Goal: Task Accomplishment & Management: Manage account settings

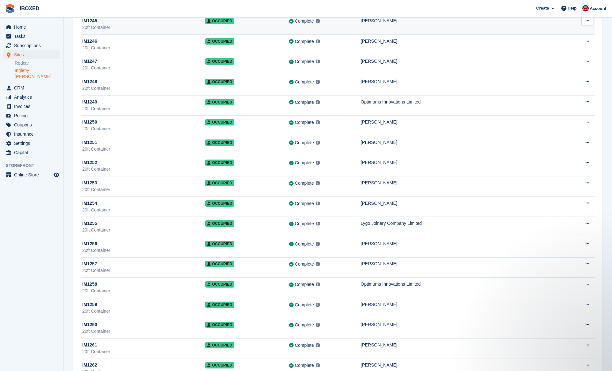
scroll to position [5081, 0]
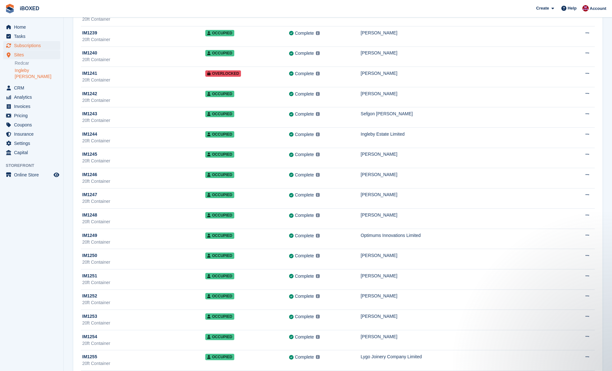
click at [33, 42] on span "Subscriptions" at bounding box center [33, 45] width 38 height 9
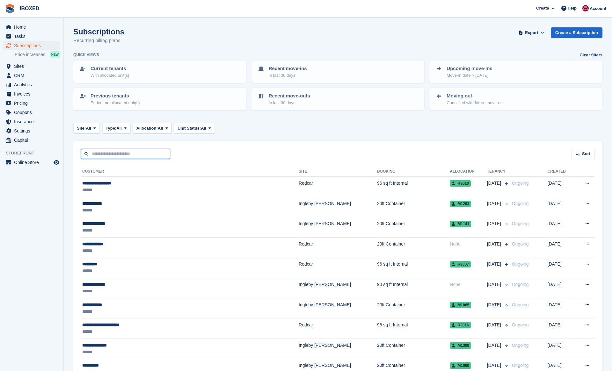
click at [131, 154] on input "text" at bounding box center [125, 154] width 89 height 11
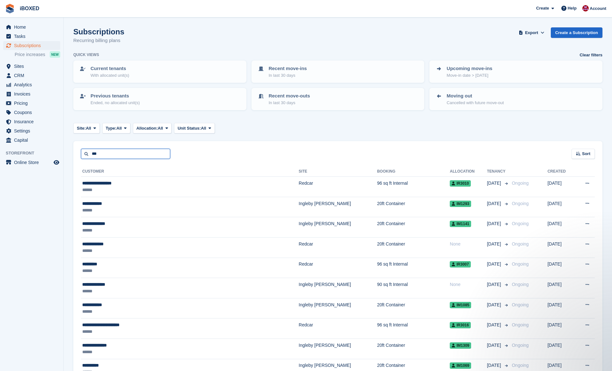
type input "***"
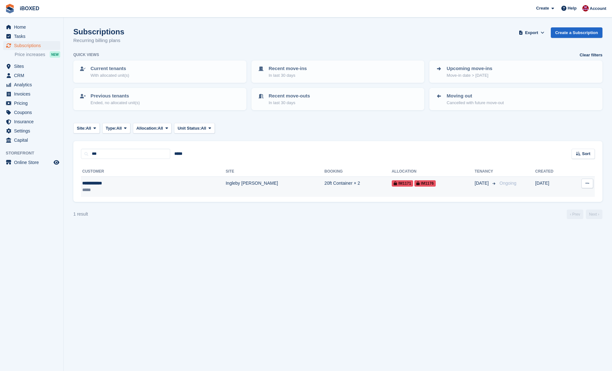
click at [104, 184] on div "**********" at bounding box center [120, 183] width 76 height 7
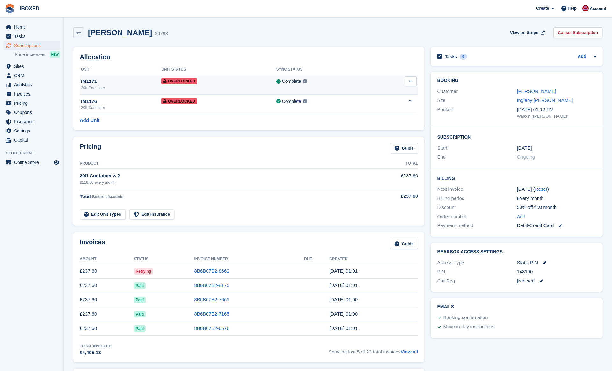
click at [412, 84] on button at bounding box center [411, 81] width 12 height 10
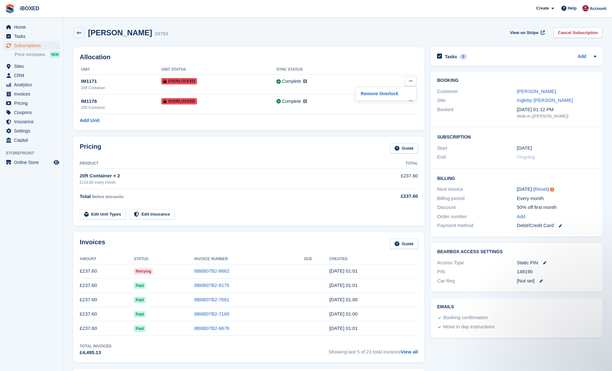
click at [404, 57] on h2 "Allocation" at bounding box center [249, 57] width 338 height 7
click at [409, 81] on icon at bounding box center [411, 81] width 4 height 4
click at [393, 95] on p "Remove Overlock" at bounding box center [385, 94] width 55 height 8
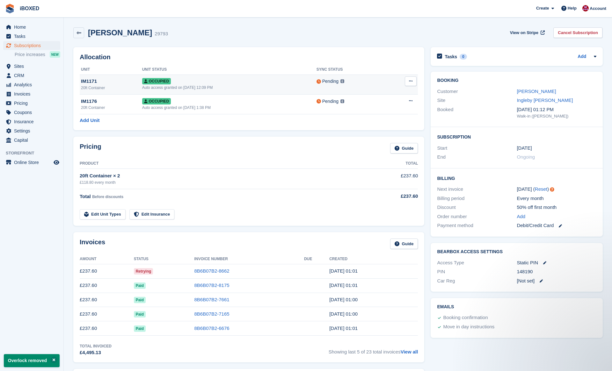
click at [411, 82] on icon at bounding box center [411, 81] width 4 height 4
click at [346, 126] on div "Allocation Unit Unit Status Sync Status IM1171 20ft Container Occupied Auto acc…" at bounding box center [248, 88] width 351 height 83
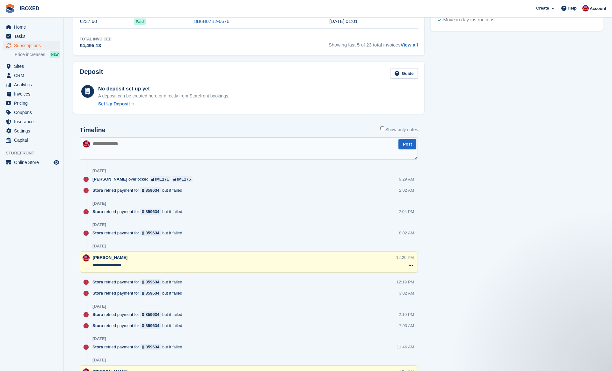
scroll to position [308, 0]
click at [241, 144] on textarea at bounding box center [249, 148] width 338 height 22
type textarea "*"
